Goal: Task Accomplishment & Management: Manage account settings

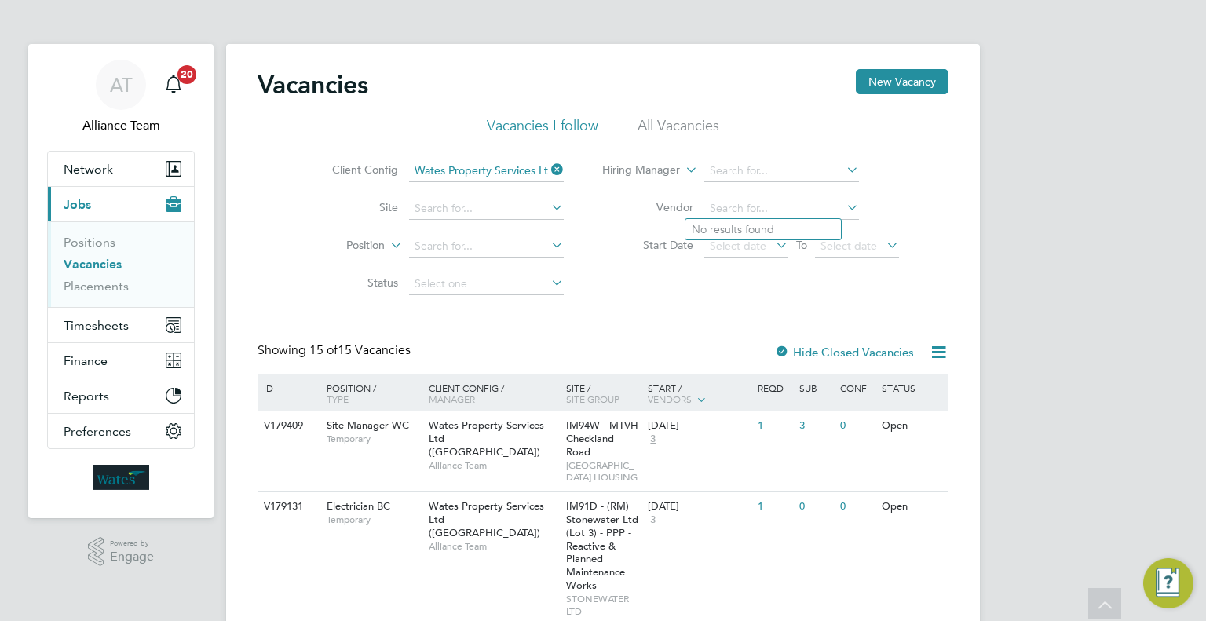
scroll to position [157, 0]
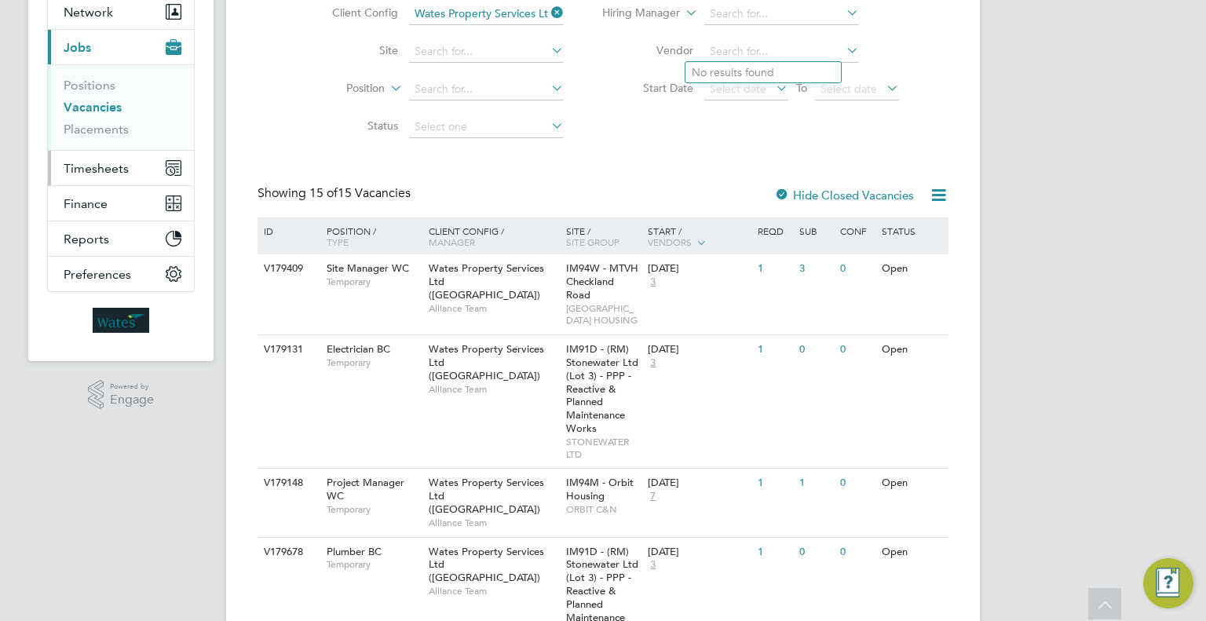
drag, startPoint x: 97, startPoint y: 157, endPoint x: 110, endPoint y: 163, distance: 13.7
click at [97, 157] on button "Timesheets" at bounding box center [121, 168] width 146 height 35
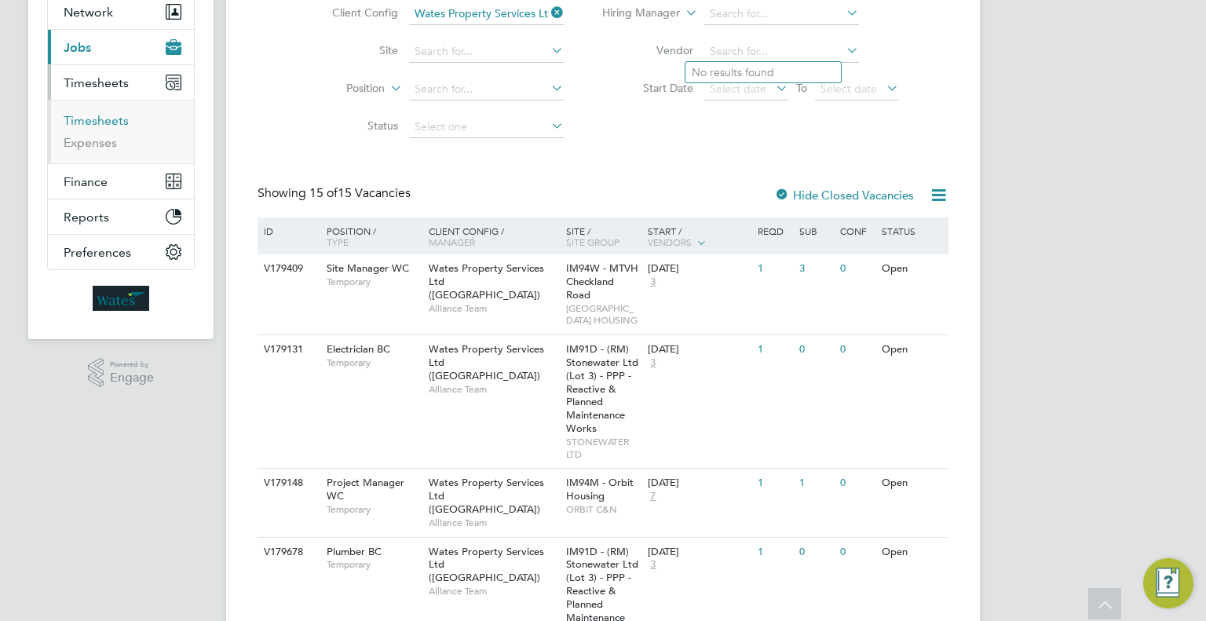
click at [85, 119] on link "Timesheets" at bounding box center [96, 120] width 65 height 15
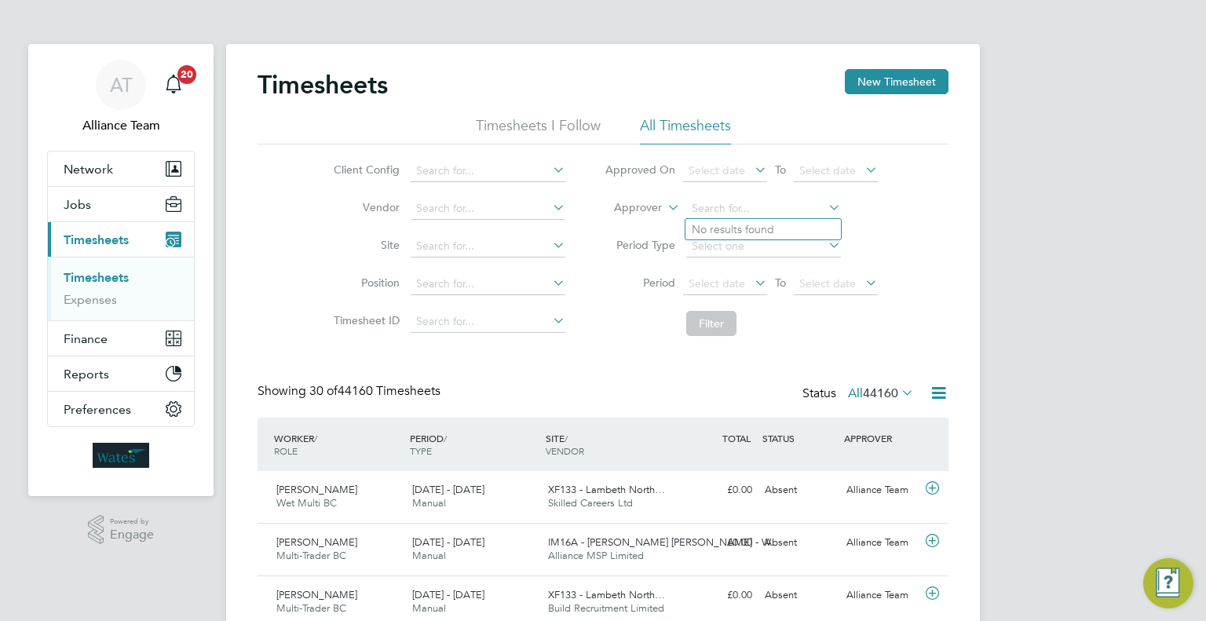
click at [664, 201] on icon at bounding box center [664, 203] width 0 height 14
click at [625, 218] on li "Worker" at bounding box center [623, 226] width 77 height 20
click at [734, 203] on input at bounding box center [763, 209] width 155 height 22
click at [754, 232] on li "Tak Cheung Wong" at bounding box center [763, 229] width 155 height 21
type input "Tak Cheung Wong"
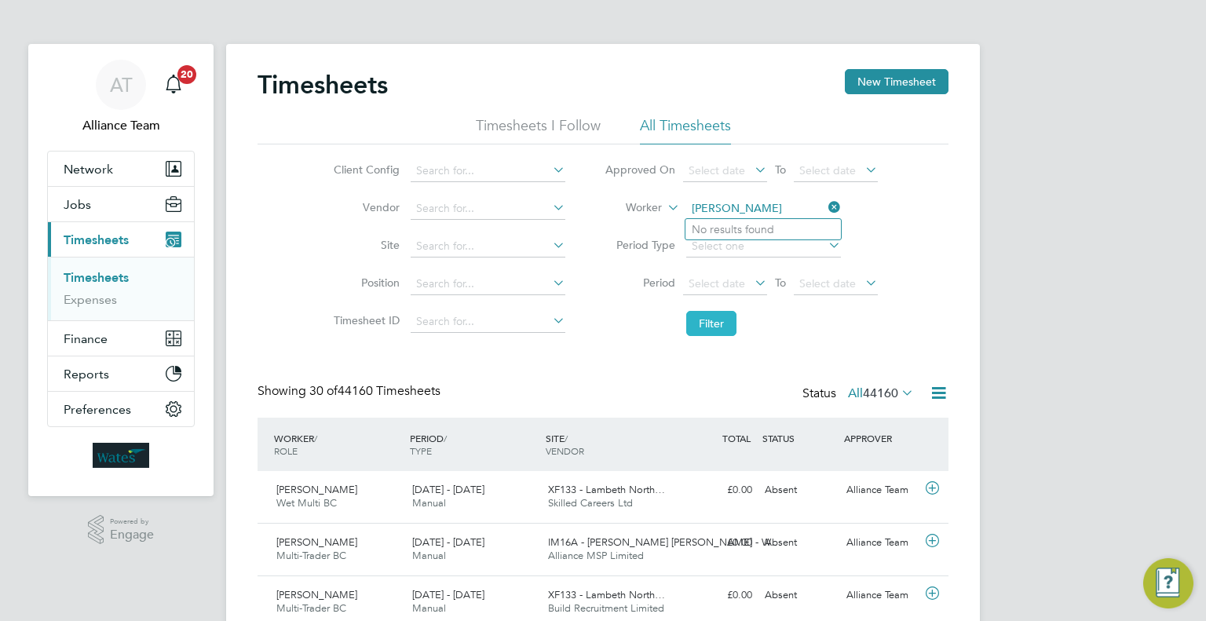
click at [729, 325] on button "Filter" at bounding box center [711, 323] width 50 height 25
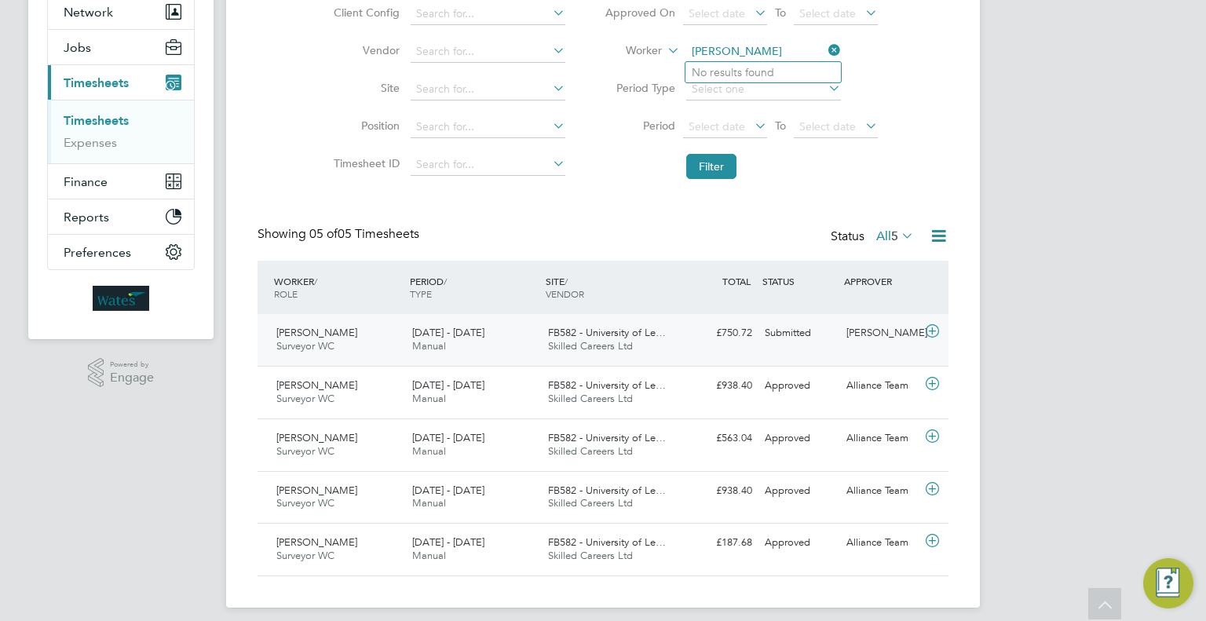
click at [814, 336] on div "Submitted" at bounding box center [800, 333] width 82 height 26
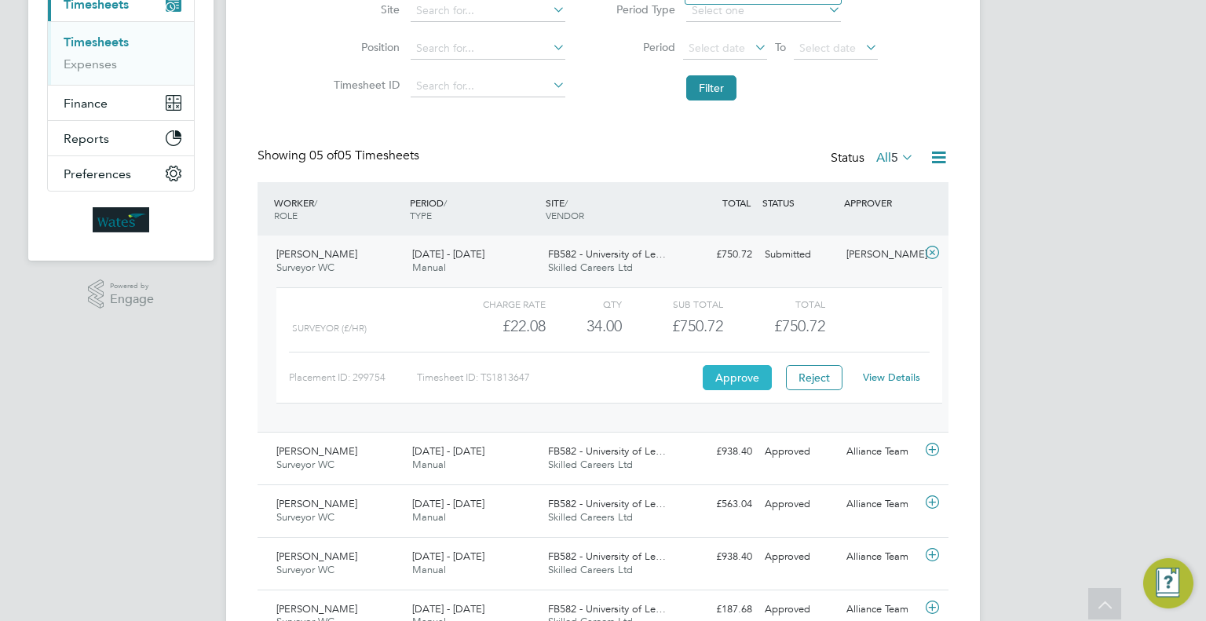
click at [753, 386] on button "Approve" at bounding box center [737, 377] width 69 height 25
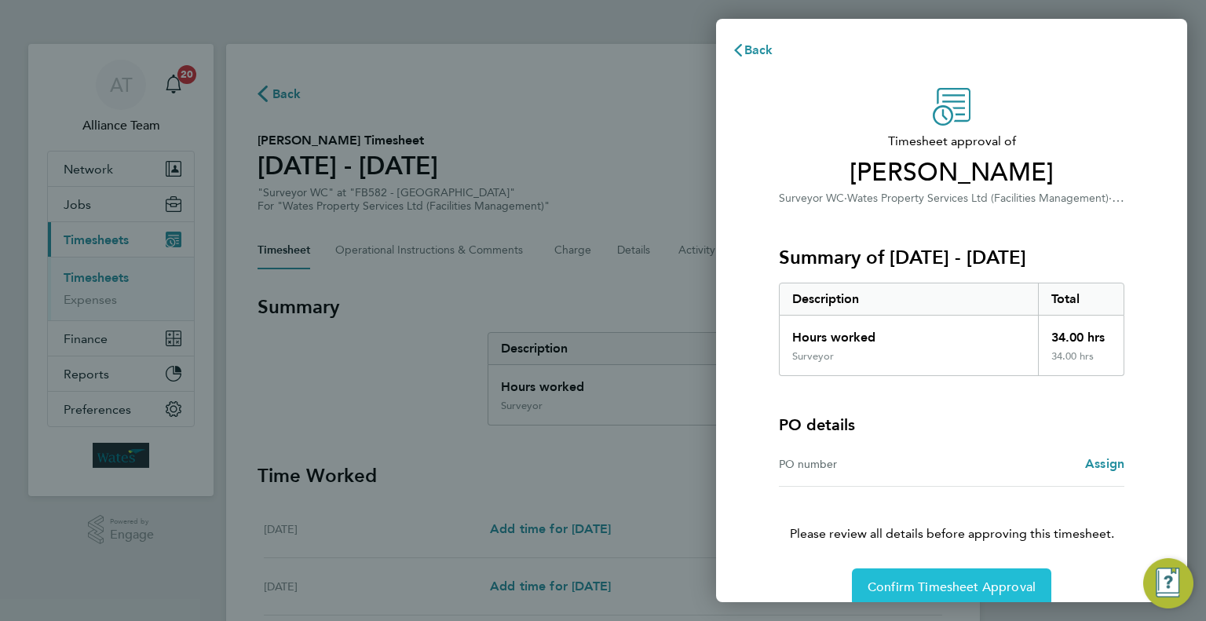
click at [982, 584] on span "Confirm Timesheet Approval" at bounding box center [952, 588] width 168 height 16
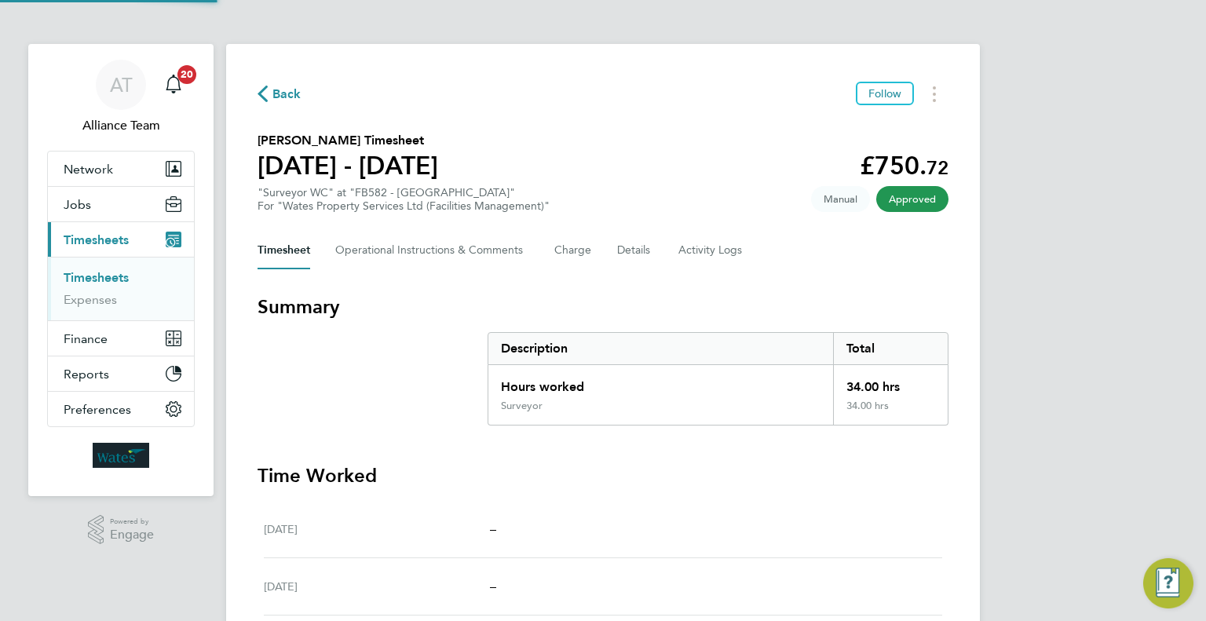
drag, startPoint x: 493, startPoint y: 319, endPoint x: 470, endPoint y: 270, distance: 54.1
click at [489, 306] on h3 "Summary" at bounding box center [603, 307] width 691 height 25
click at [449, 238] on Comments-tab "Operational Instructions & Comments" at bounding box center [432, 251] width 194 height 38
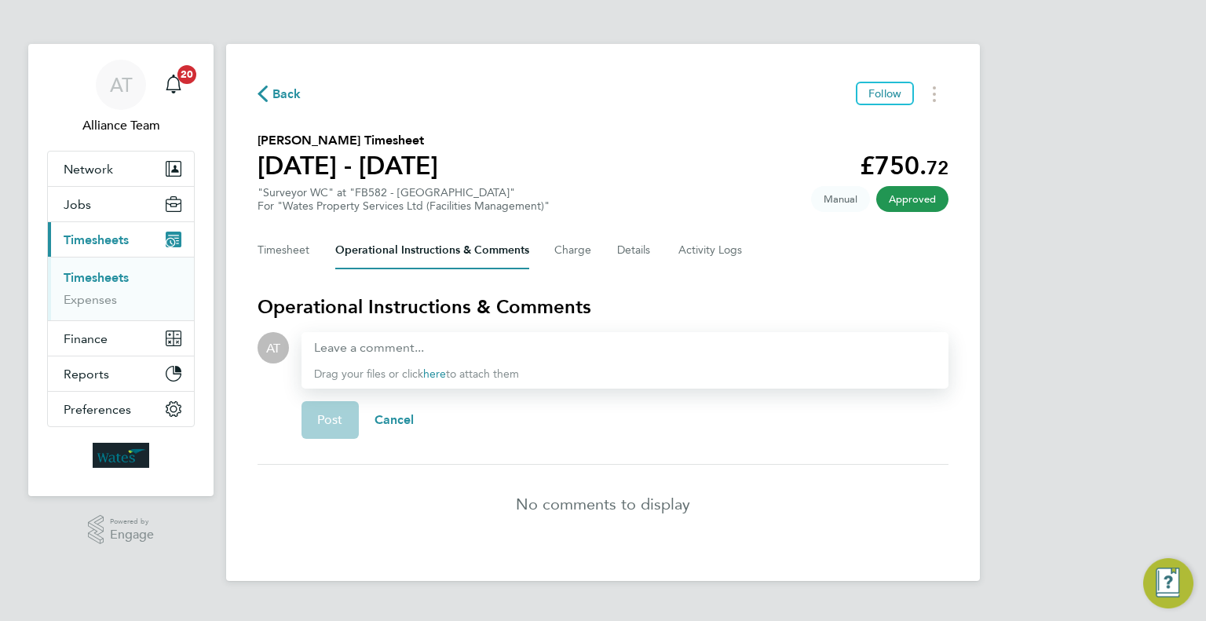
click at [436, 346] on div at bounding box center [625, 347] width 622 height 19
paste div
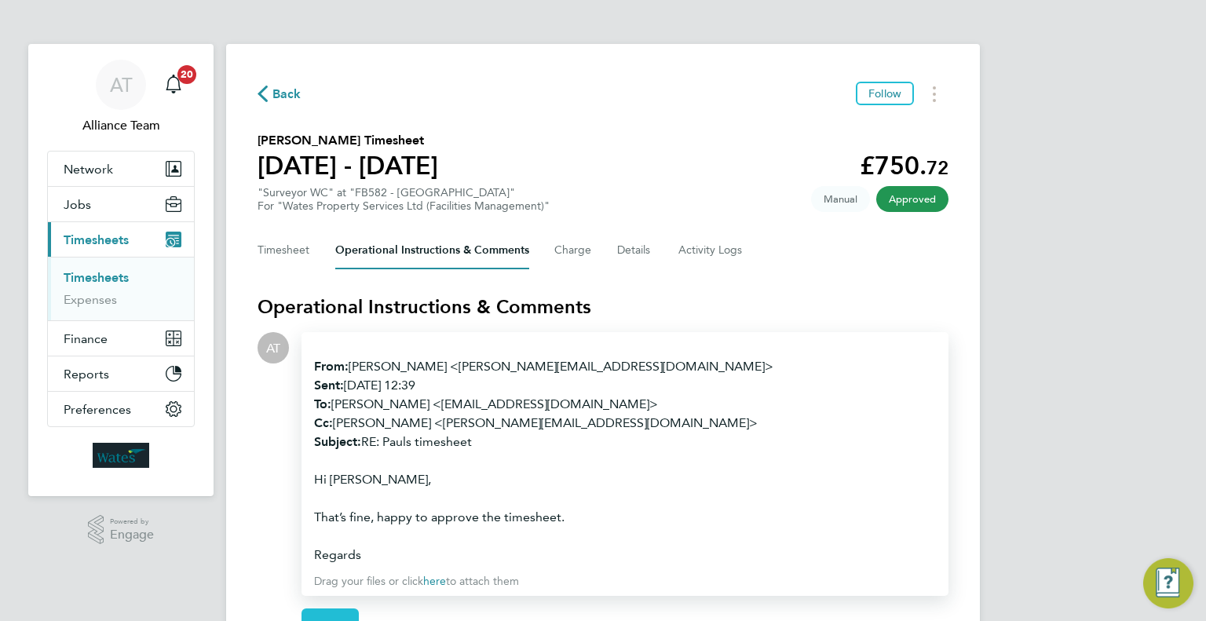
click at [334, 609] on button "Post" at bounding box center [330, 628] width 57 height 38
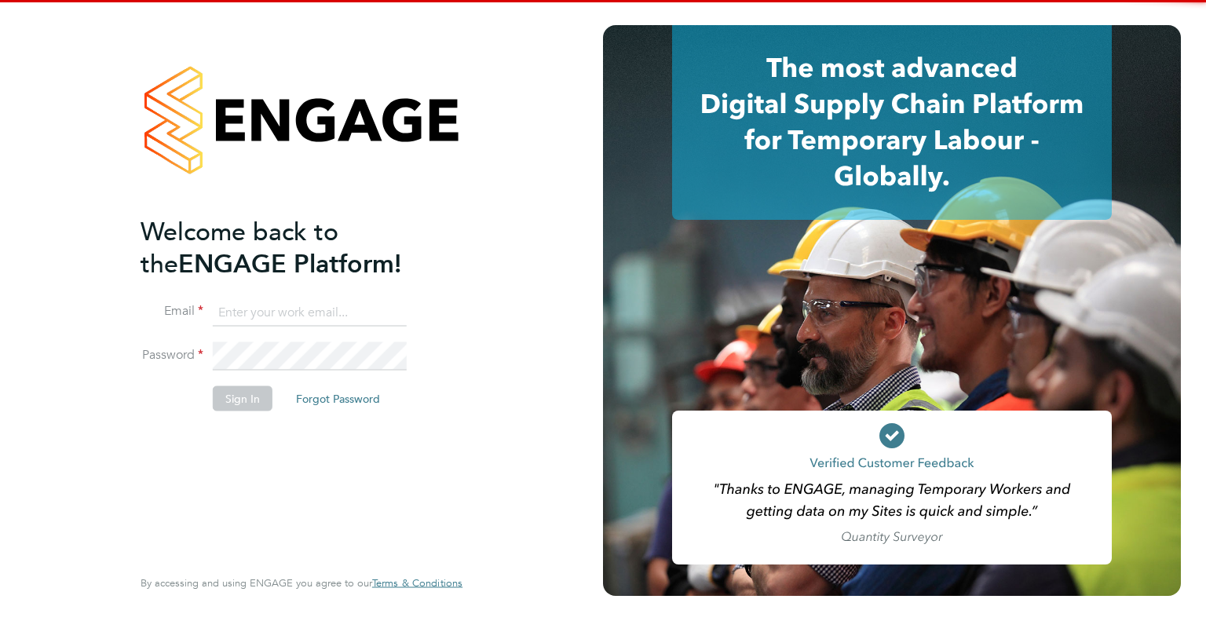
type input "alice@alliancemsp.co.uk"
click at [251, 403] on button "Sign In" at bounding box center [243, 398] width 60 height 25
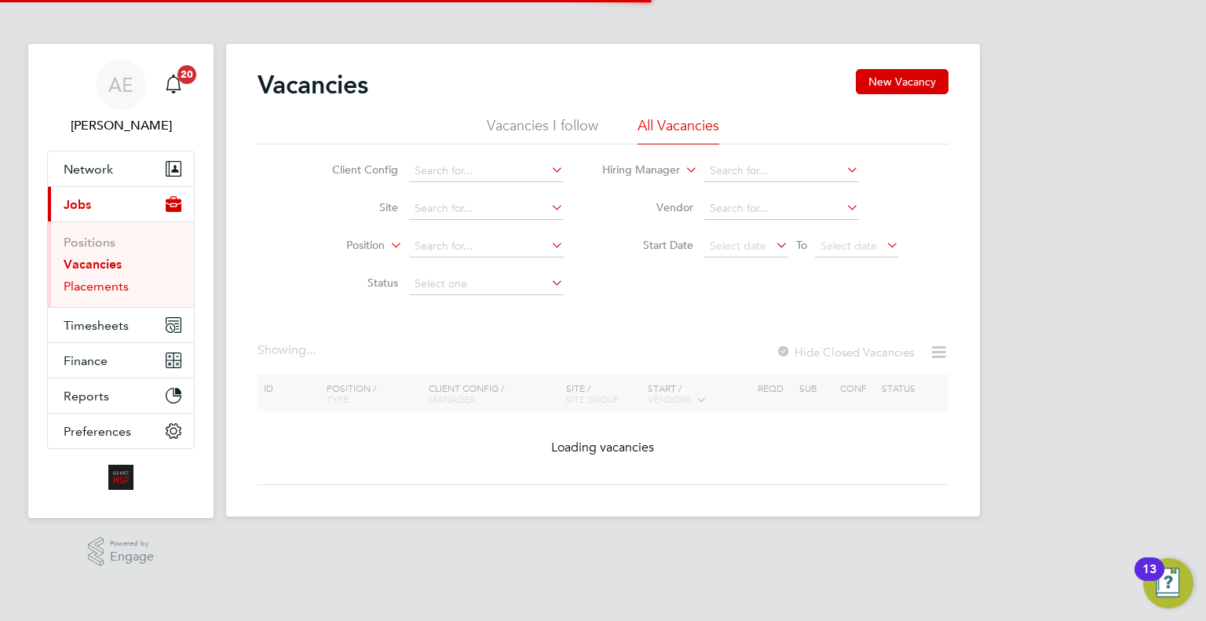
drag, startPoint x: 79, startPoint y: 284, endPoint x: 217, endPoint y: 275, distance: 137.8
click at [80, 284] on link "Placements" at bounding box center [96, 286] width 65 height 15
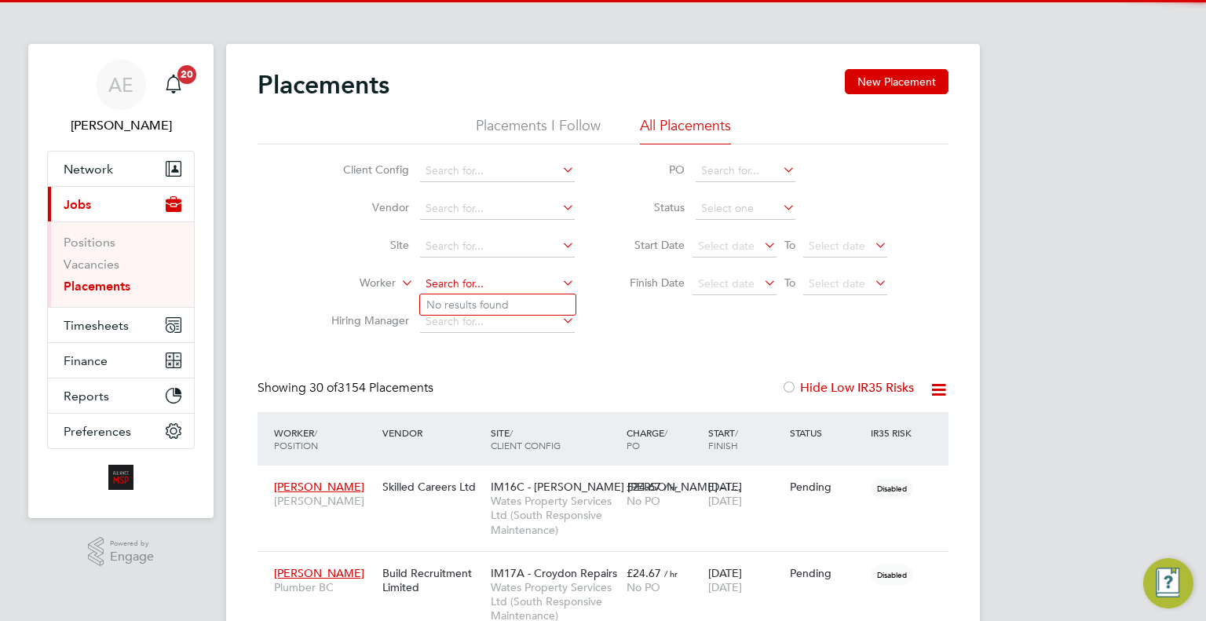
click at [495, 277] on input at bounding box center [497, 284] width 155 height 22
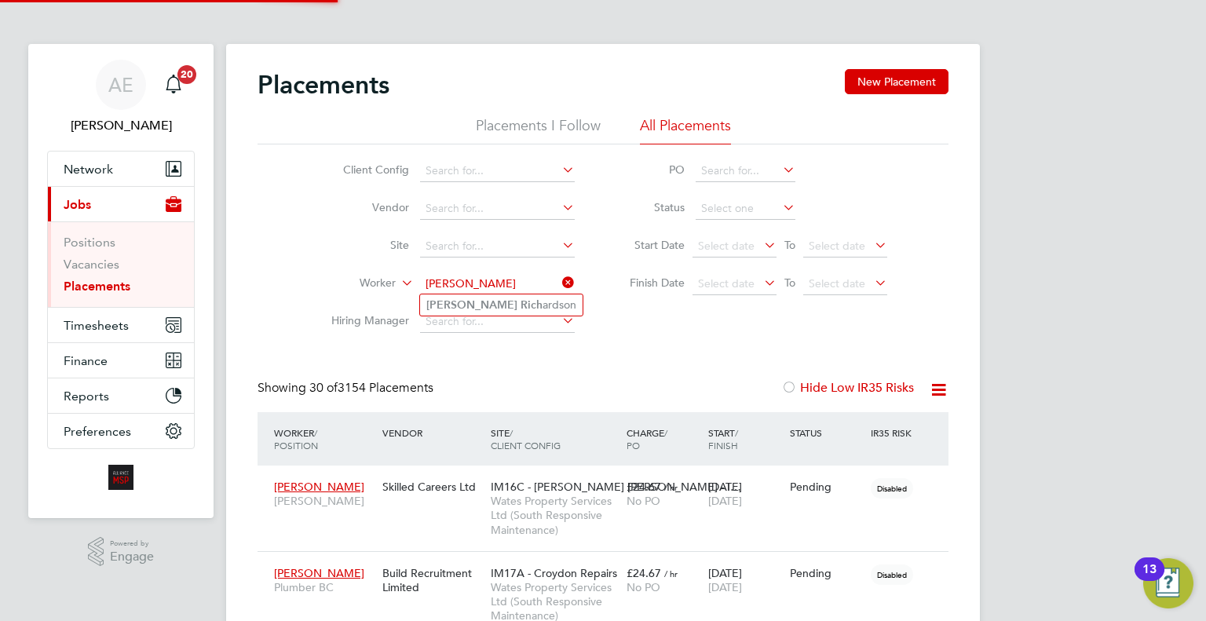
click at [518, 303] on li "Gary Rich ardson" at bounding box center [501, 305] width 163 height 21
type input "[PERSON_NAME]"
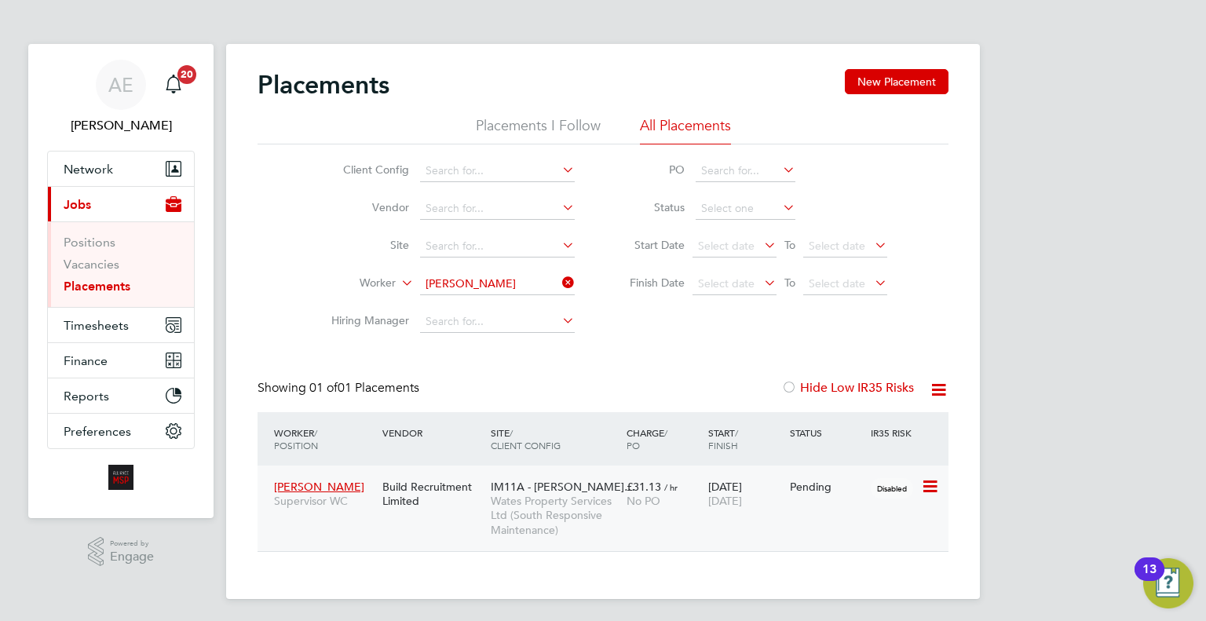
click at [606, 500] on span "Wates Property Services Ltd (South Responsive Maintenance)" at bounding box center [555, 515] width 128 height 43
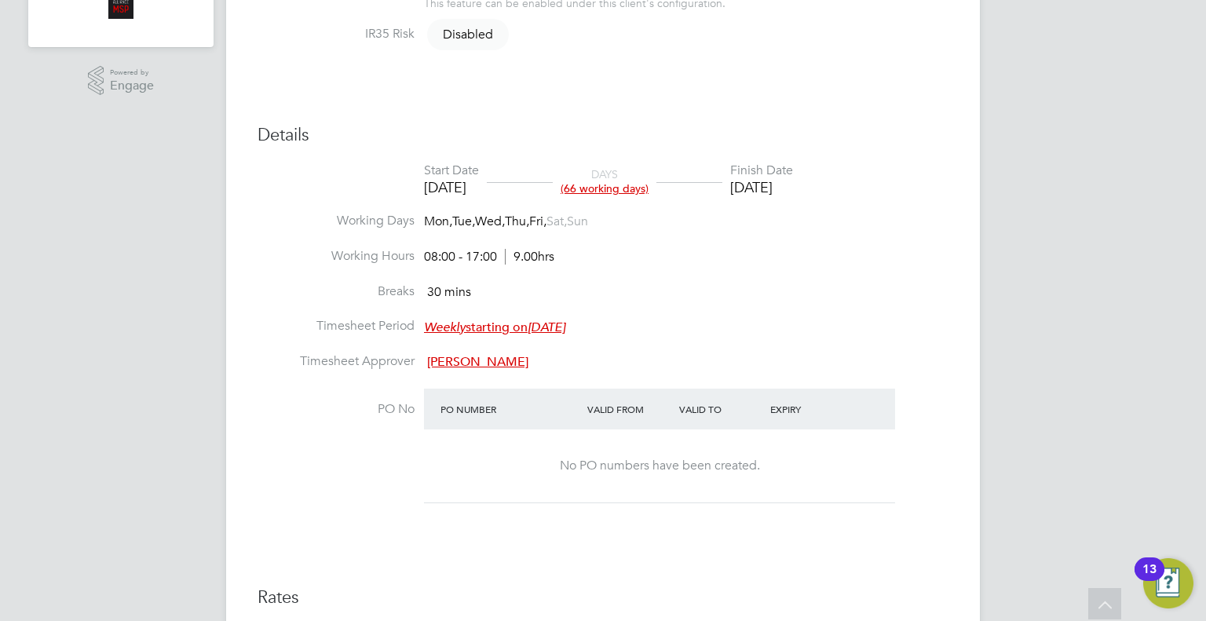
scroll to position [864, 0]
